Goal: Task Accomplishment & Management: Manage account settings

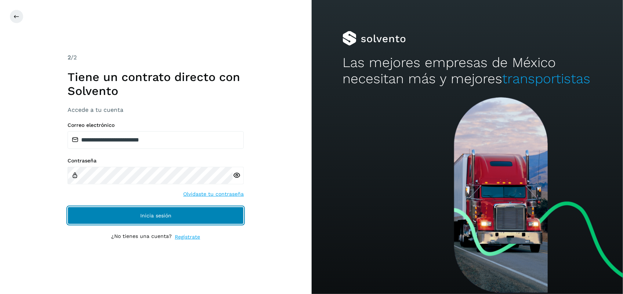
click at [224, 217] on button "Inicia sesión" at bounding box center [156, 216] width 176 height 18
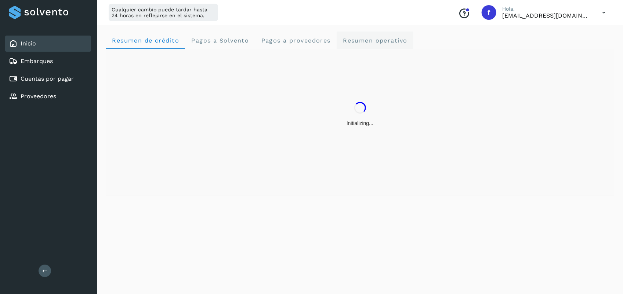
click at [370, 40] on span "Resumen operativo" at bounding box center [374, 40] width 65 height 7
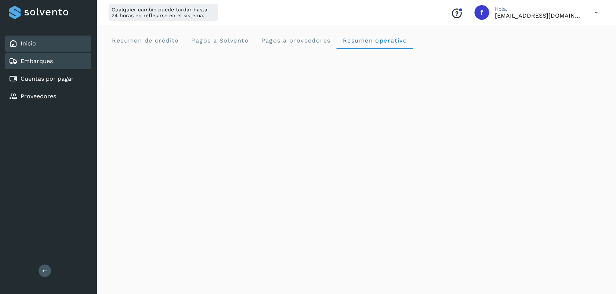
click at [65, 61] on div "Embarques" at bounding box center [48, 61] width 86 height 16
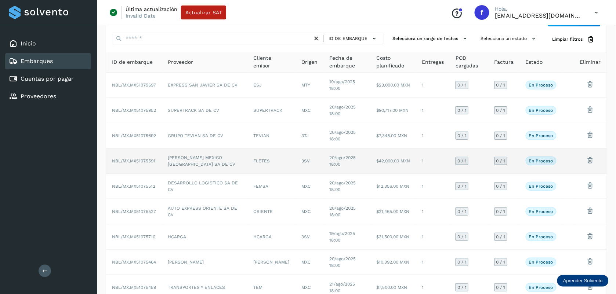
scroll to position [27, 0]
